Goal: Transaction & Acquisition: Book appointment/travel/reservation

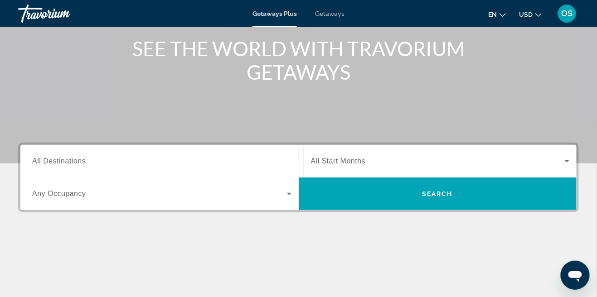
click at [238, 159] on input "Destination All Destinations" at bounding box center [161, 161] width 259 height 11
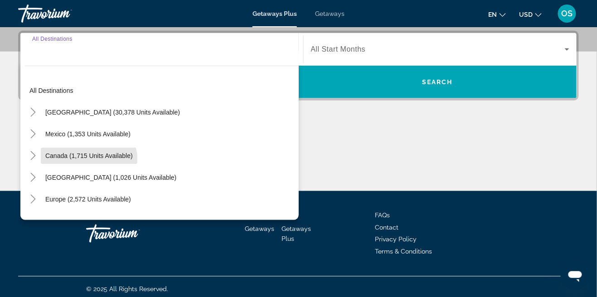
scroll to position [225, 0]
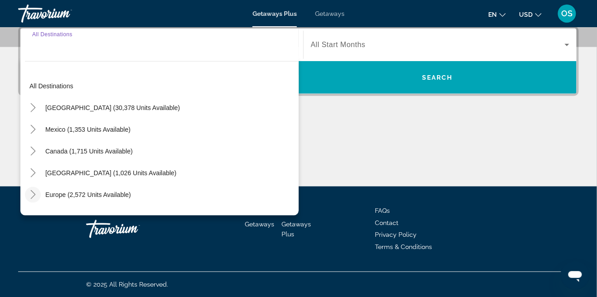
click at [40, 198] on mat-icon "Toggle Europe (2,572 units available)" at bounding box center [33, 195] width 16 height 16
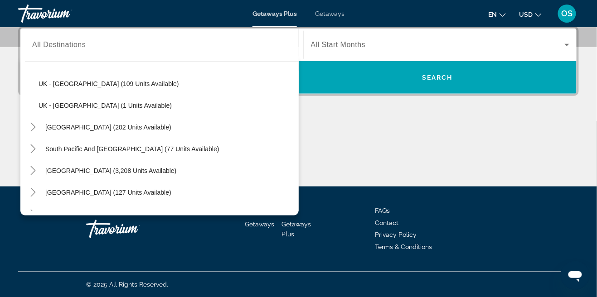
scroll to position [507, 0]
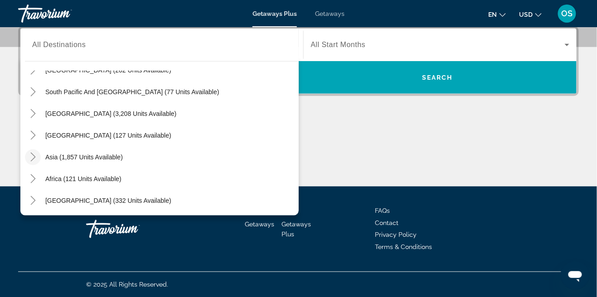
click at [33, 161] on mat-icon "Toggle Asia (1,857 units available)" at bounding box center [33, 157] width 16 height 16
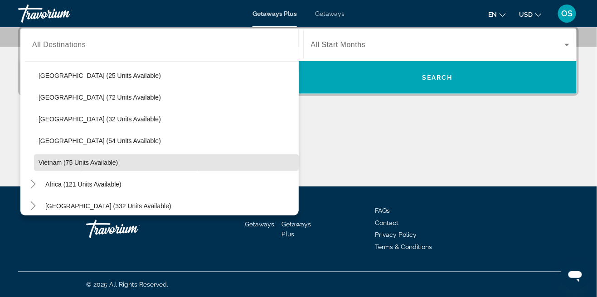
scroll to position [791, 0]
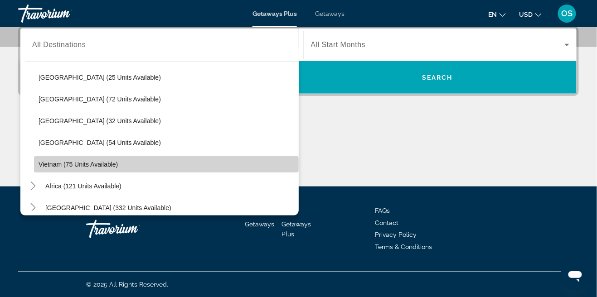
click at [133, 168] on span "Search widget" at bounding box center [166, 165] width 265 height 22
type input "**********"
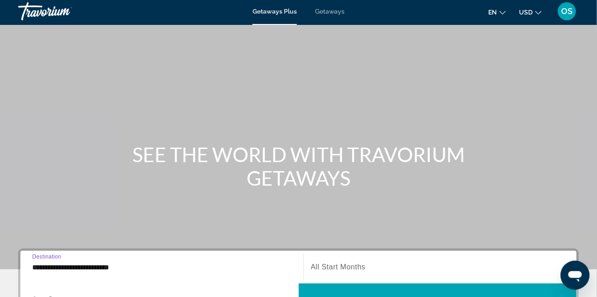
scroll to position [54, 0]
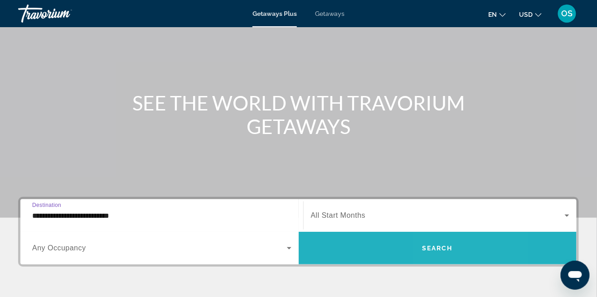
click at [449, 246] on span "Search" at bounding box center [437, 248] width 31 height 7
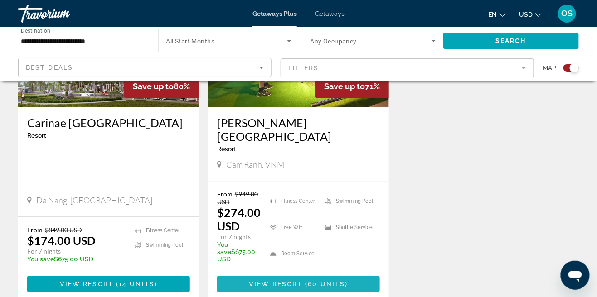
scroll to position [436, 0]
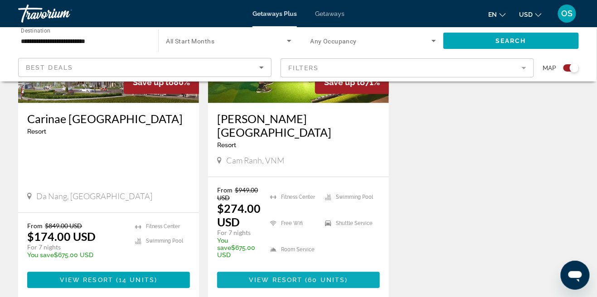
click at [300, 277] on span "View Resort" at bounding box center [275, 280] width 53 height 7
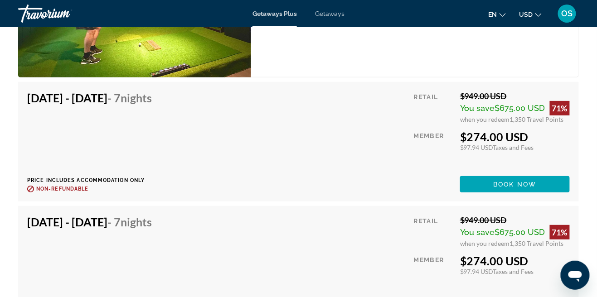
scroll to position [1884, 0]
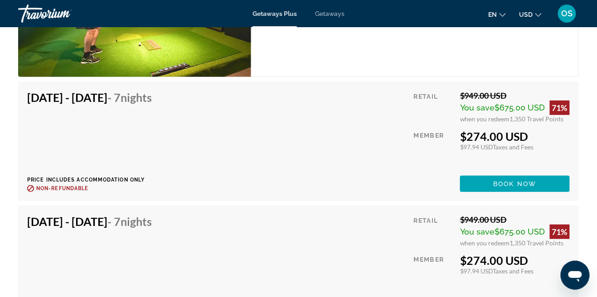
click at [510, 124] on div "Retail $949.00 USD You save $675.00 USD 71% when you redeem 1,350 Travel Points…" at bounding box center [492, 141] width 156 height 101
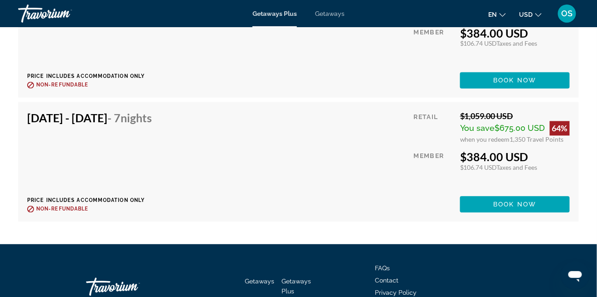
scroll to position [3204, 0]
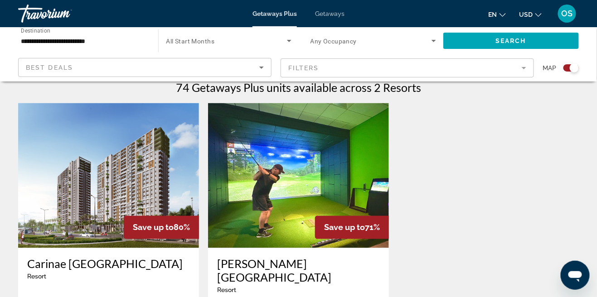
scroll to position [292, 0]
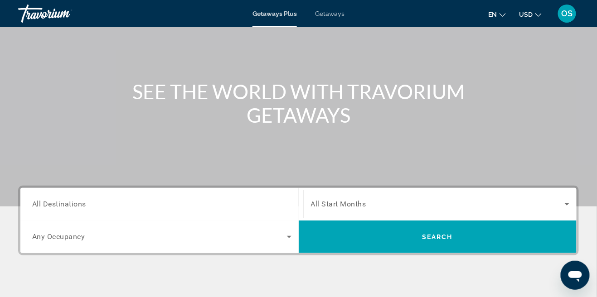
click at [249, 201] on input "Destination All Destinations" at bounding box center [161, 204] width 259 height 11
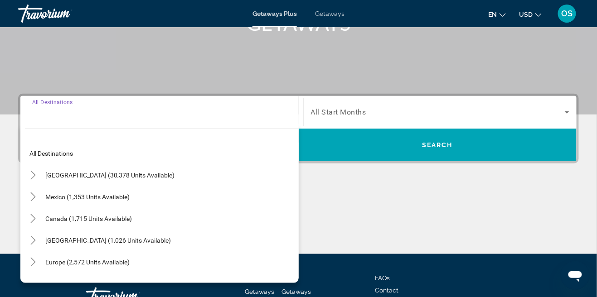
scroll to position [181, 0]
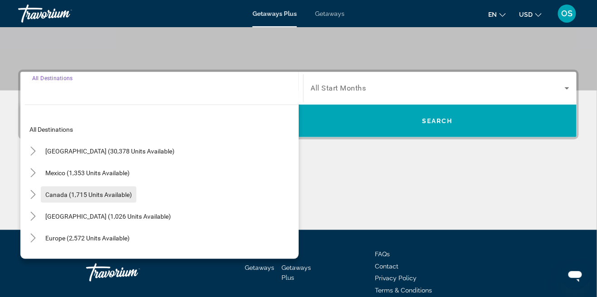
click at [67, 196] on span "Canada (1,715 units available)" at bounding box center [88, 194] width 87 height 7
type input "**********"
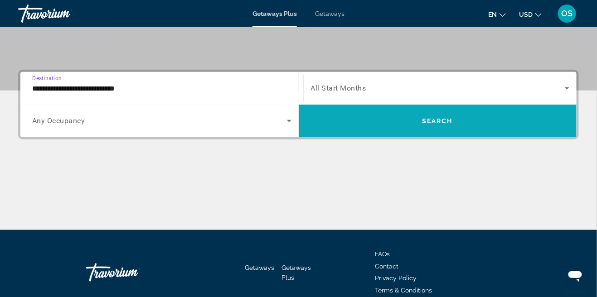
click at [437, 123] on span "Search" at bounding box center [437, 120] width 31 height 7
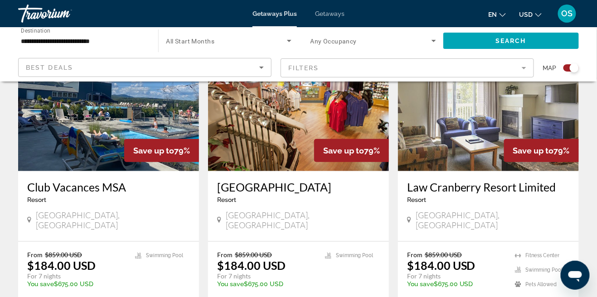
scroll to position [1031, 0]
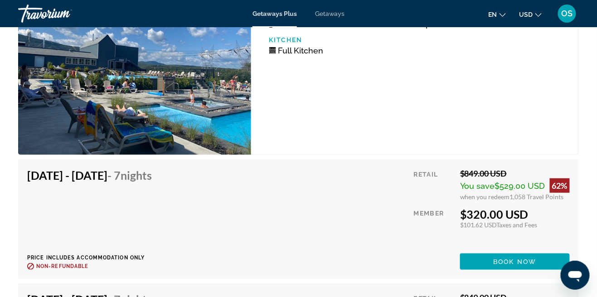
scroll to position [1982, 0]
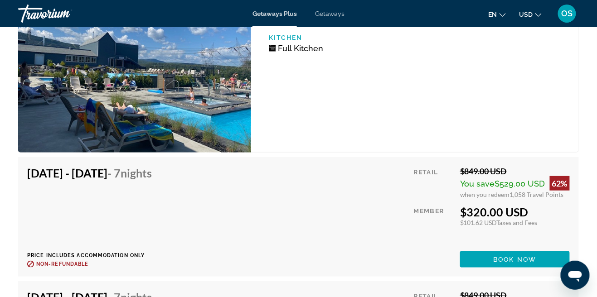
click at [471, 217] on div "$320.00 USD" at bounding box center [515, 212] width 110 height 14
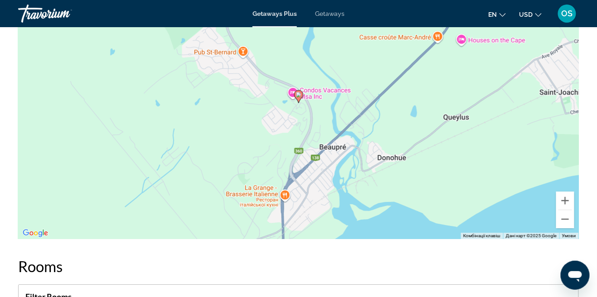
scroll to position [1609, 0]
